Goal: Transaction & Acquisition: Obtain resource

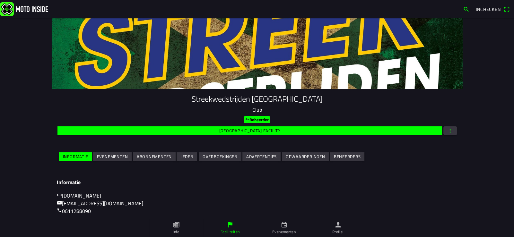
click at [115, 152] on ion-col "Evenementen" at bounding box center [112, 156] width 40 height 11
click at [0, 0] on slot "Evenementen" at bounding box center [0, 0] width 0 height 0
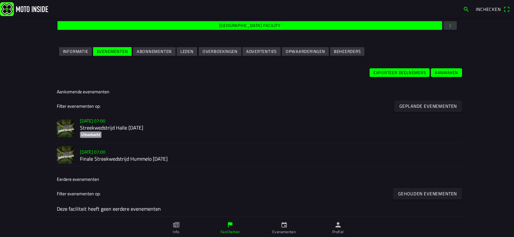
click at [121, 126] on h2 "Streekwedstrijd Halle 13 september" at bounding box center [268, 128] width 377 height 6
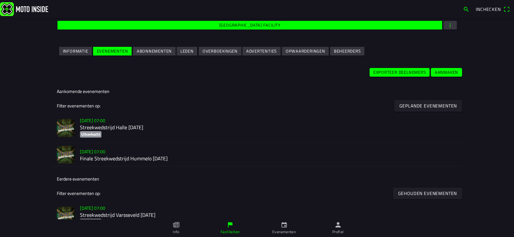
click at [113, 128] on h2 "Streekwedstrijd Halle 13 september" at bounding box center [268, 128] width 377 height 6
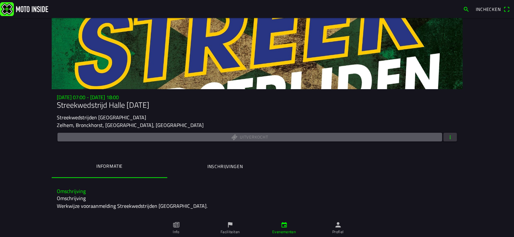
click at [447, 137] on span "button" at bounding box center [450, 137] width 6 height 9
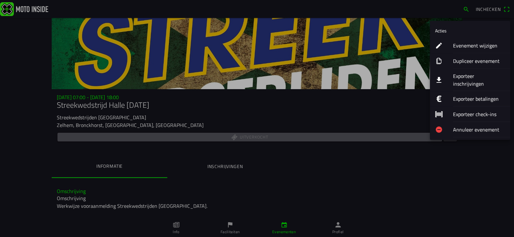
click at [473, 76] on ion-label "Exporteer inschrijvingen" at bounding box center [479, 79] width 52 height 15
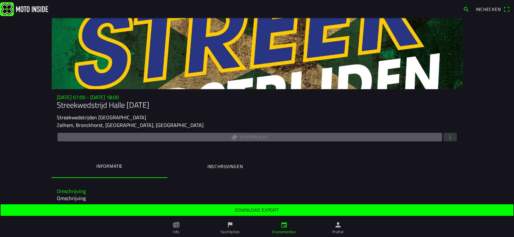
click at [0, 0] on slot "Download export" at bounding box center [0, 0] width 0 height 0
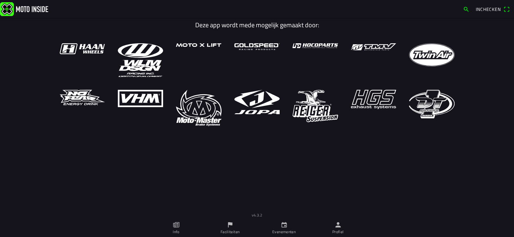
click at [335, 233] on ion-label "Profiel" at bounding box center [338, 232] width 12 height 6
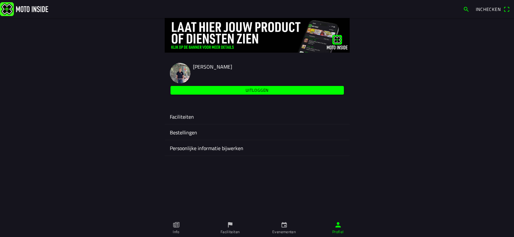
click at [194, 115] on ion-label "Faciliteiten" at bounding box center [257, 117] width 175 height 8
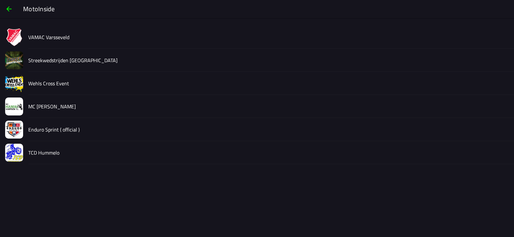
click at [0, 0] on slot "VAMAC Varsseveld" at bounding box center [0, 0] width 0 height 0
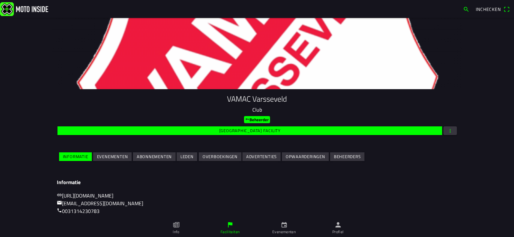
click at [108, 153] on span "Evenementen" at bounding box center [112, 156] width 31 height 9
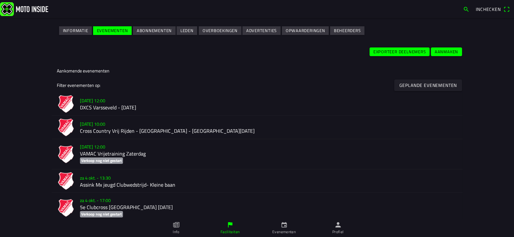
scroll to position [160, 0]
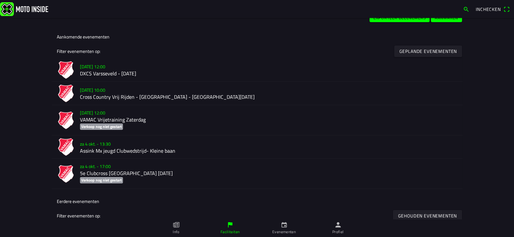
click at [117, 72] on h2 "DXCS Varsseveld - [DATE]" at bounding box center [268, 74] width 377 height 6
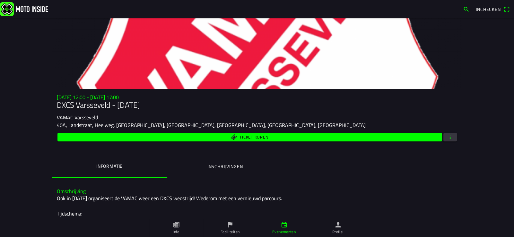
click at [444, 139] on button "button" at bounding box center [449, 137] width 13 height 9
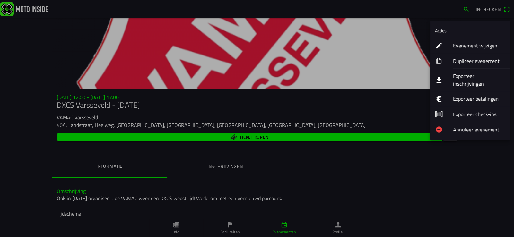
click at [472, 75] on ion-label "Exporteer inschrijvingen" at bounding box center [479, 79] width 52 height 15
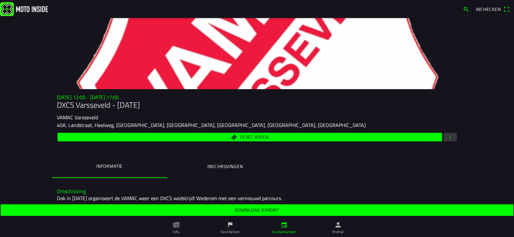
click at [0, 0] on slot "Download export" at bounding box center [0, 0] width 0 height 0
